Goal: Check status: Check status

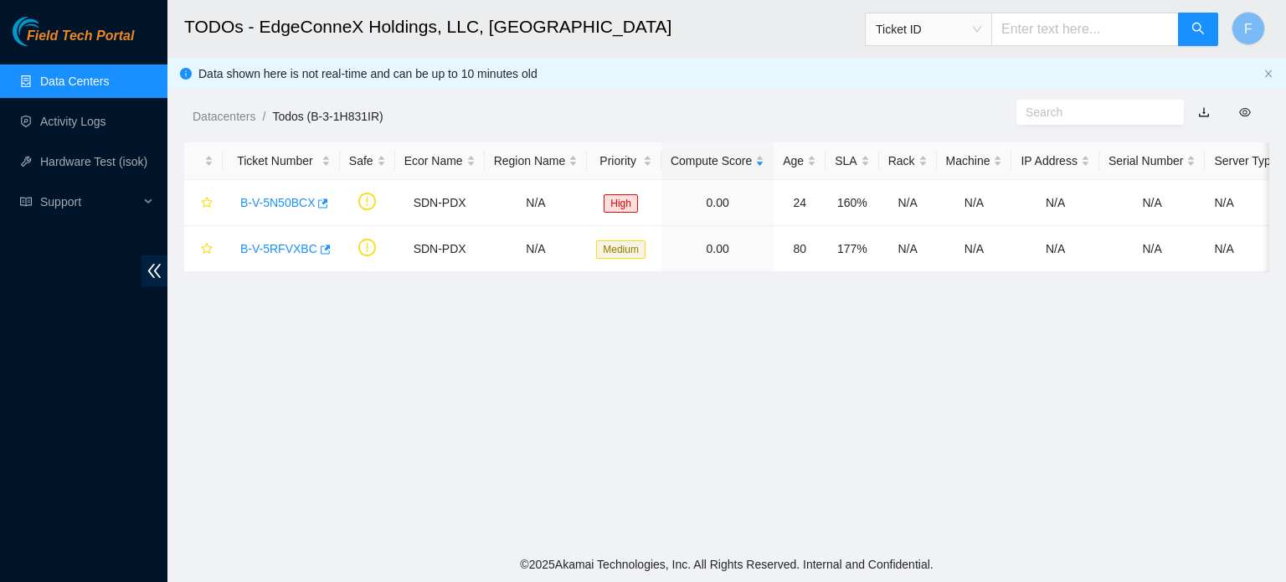
scroll to position [378, 0]
click at [296, 254] on link "B-V-5RFVXBC" at bounding box center [278, 248] width 77 height 13
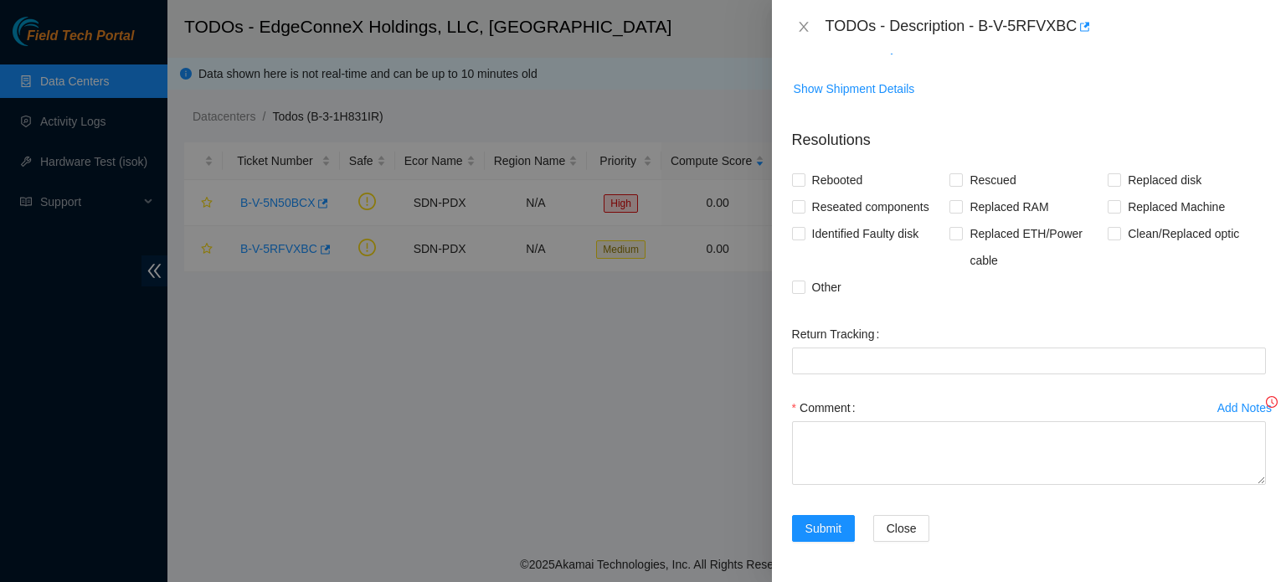
scroll to position [324, 0]
